Goal: Check status: Check status

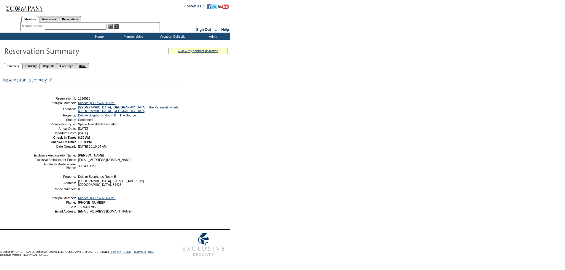
click at [90, 66] on link "Detail" at bounding box center [83, 66] width 14 height 6
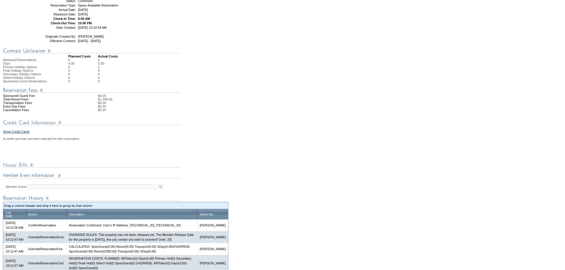
scroll to position [208, 0]
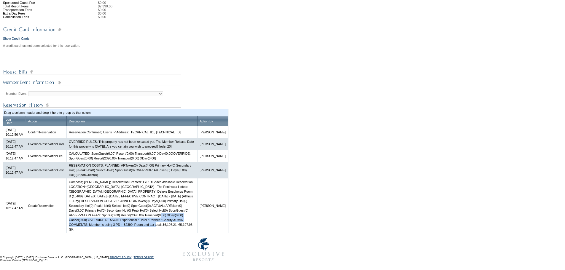
drag, startPoint x: 203, startPoint y: 233, endPoint x: 178, endPoint y: 241, distance: 25.8
click at [178, 233] on td "Compass; [PERSON_NAME]; Reservation Created: TYPE=Space Available Reservation L…" at bounding box center [131, 206] width 131 height 55
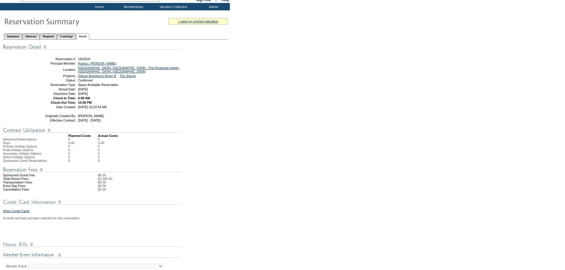
scroll to position [0, 0]
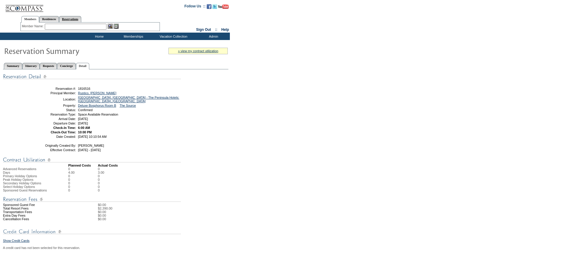
click at [80, 18] on link "Reservations" at bounding box center [70, 19] width 22 height 6
click at [58, 27] on input "text" at bounding box center [56, 27] width 26 height 6
paste input "1817396"
type input "1817396"
click at [76, 27] on img at bounding box center [73, 26] width 5 height 5
